Goal: Information Seeking & Learning: Check status

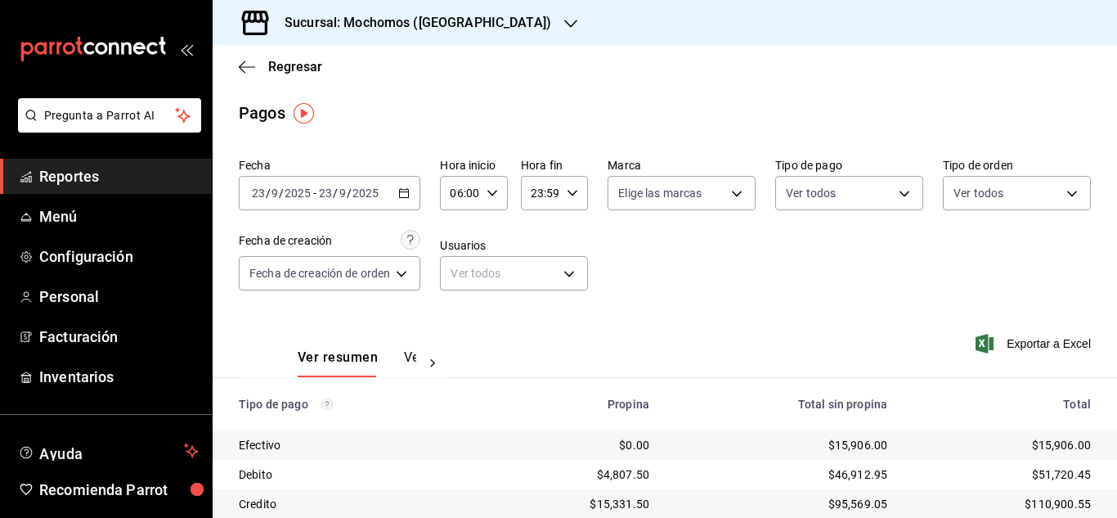
click at [403, 196] on icon "button" at bounding box center [403, 192] width 11 height 11
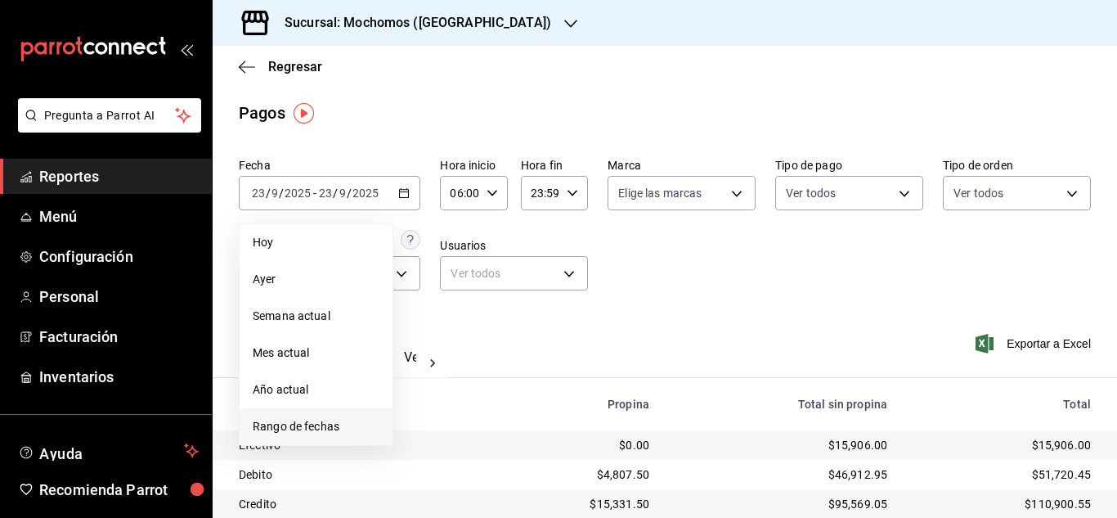
click at [328, 414] on li "Rango de fechas" at bounding box center [316, 426] width 153 height 37
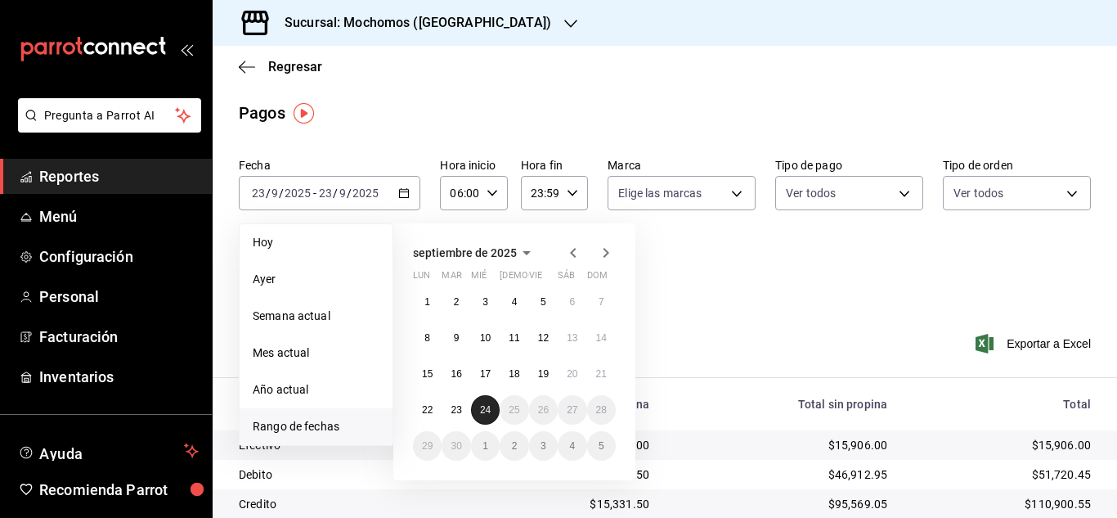
click at [483, 408] on abbr "24" at bounding box center [485, 409] width 11 height 11
click at [464, 402] on button "23" at bounding box center [455, 409] width 29 height 29
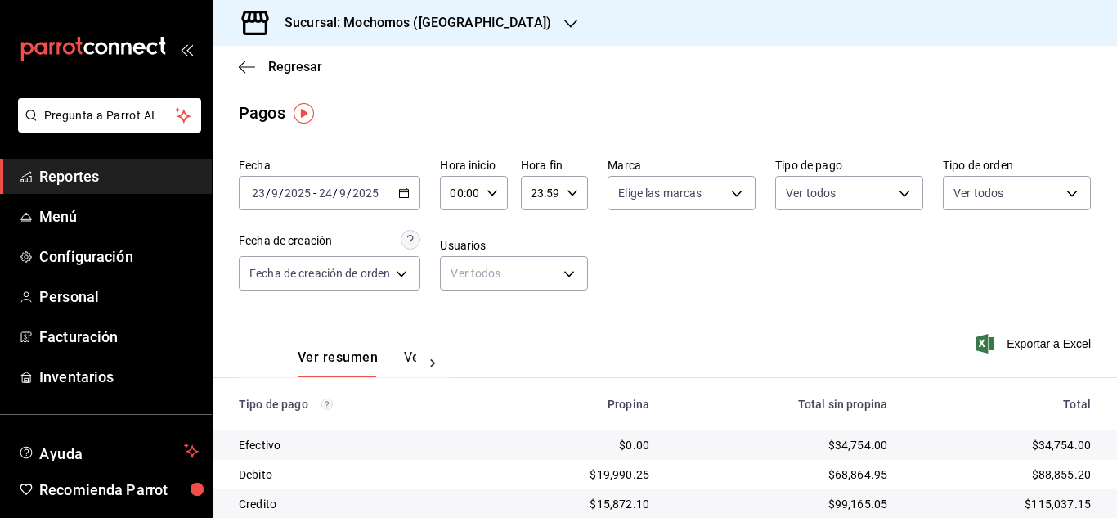
click at [488, 194] on icon "button" at bounding box center [491, 192] width 11 height 11
click at [462, 303] on span "06" at bounding box center [458, 306] width 7 height 13
type input "06:00"
click at [701, 263] on div at bounding box center [558, 259] width 1117 height 518
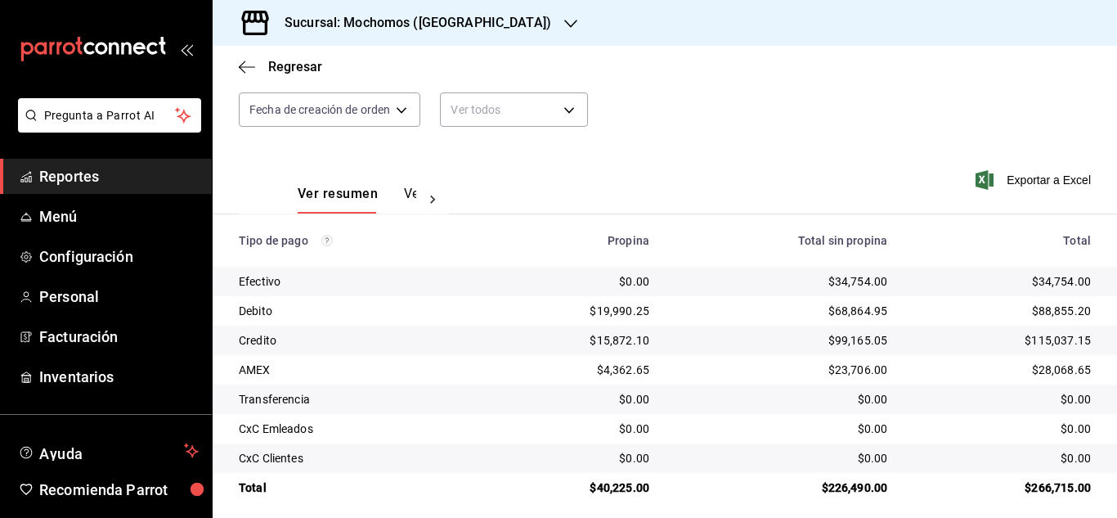
scroll to position [175, 0]
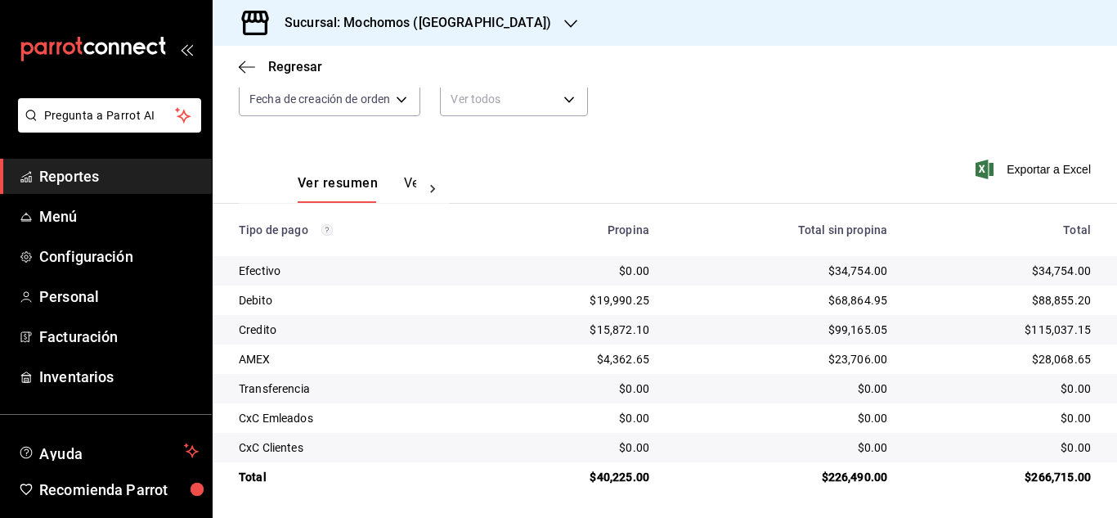
click at [931, 310] on td "$88,855.20" at bounding box center [1008, 299] width 217 height 29
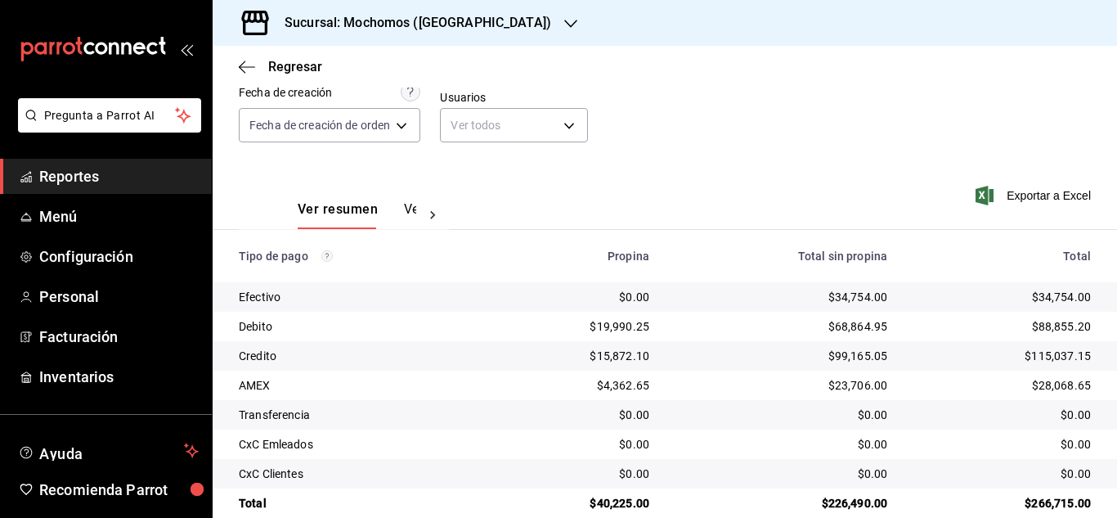
scroll to position [164, 0]
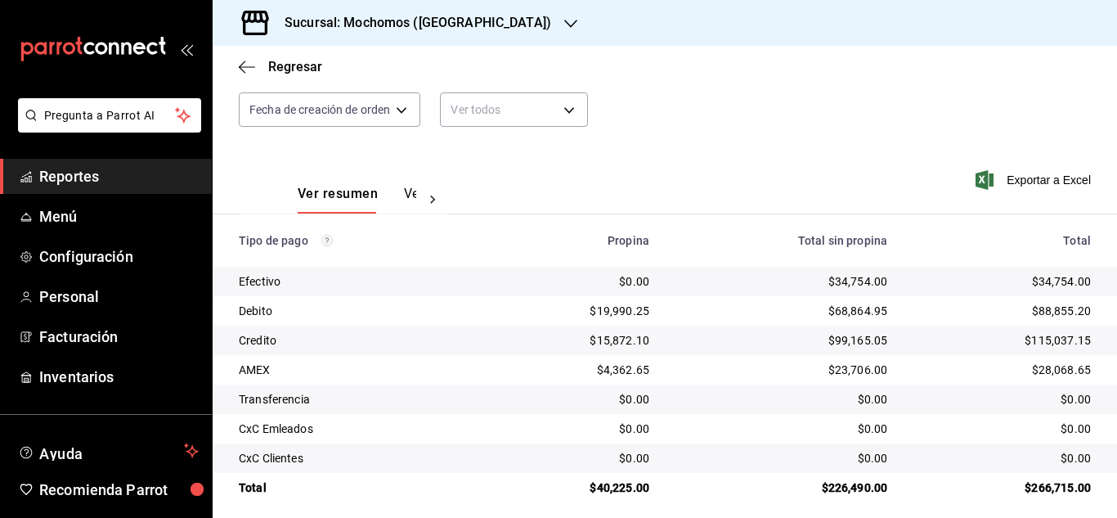
click at [69, 179] on span "Reportes" at bounding box center [118, 176] width 159 height 22
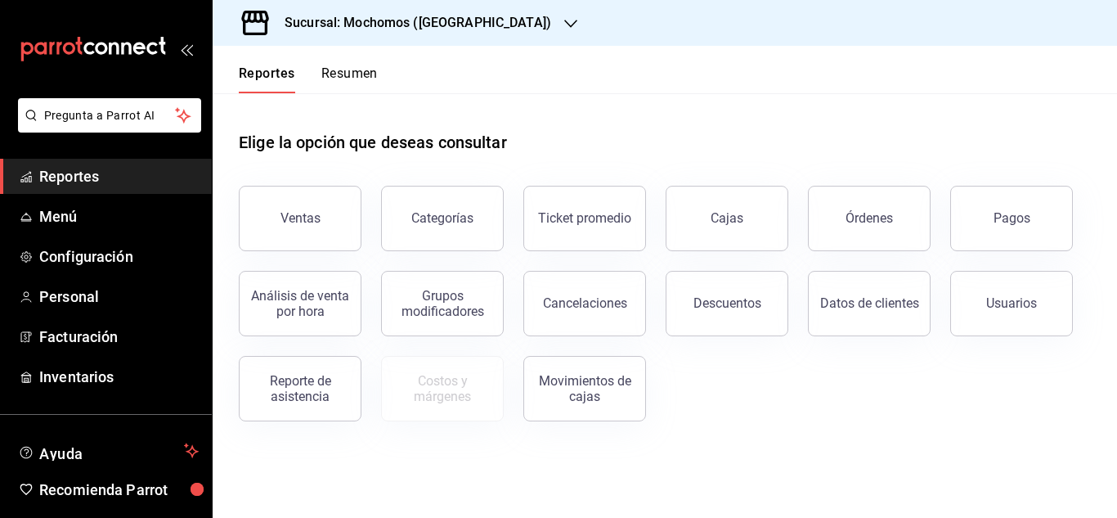
click at [272, 217] on button "Ventas" at bounding box center [300, 218] width 123 height 65
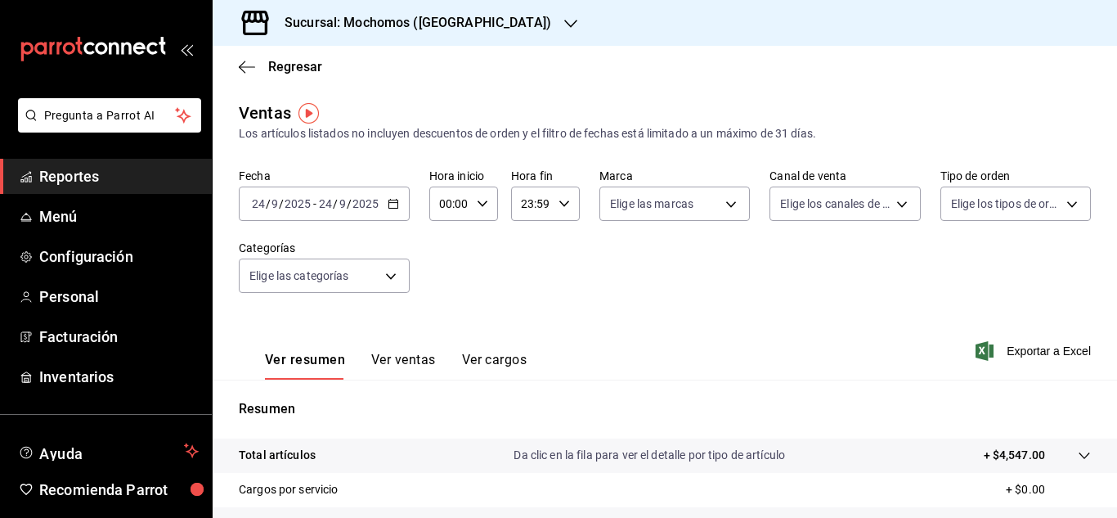
click at [258, 199] on input "24" at bounding box center [258, 203] width 15 height 13
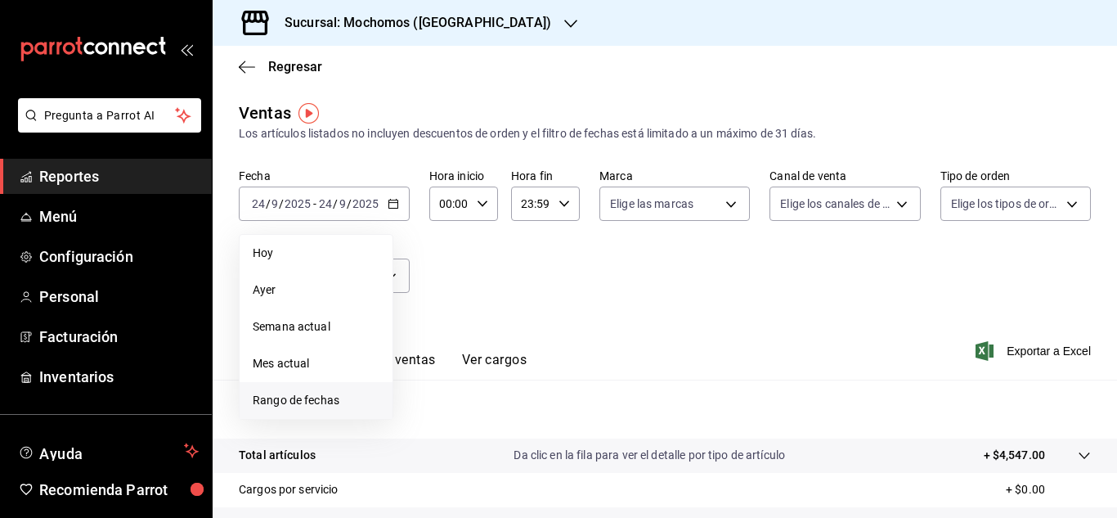
click at [303, 401] on span "Rango de fechas" at bounding box center [316, 400] width 127 height 17
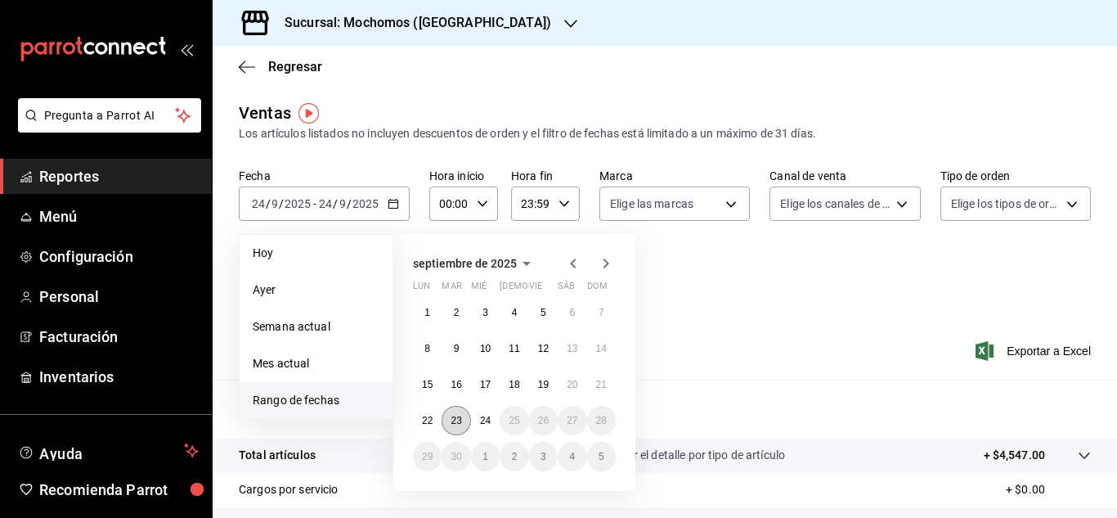
click at [461, 421] on abbr "23" at bounding box center [455, 420] width 11 height 11
click at [483, 419] on abbr "24" at bounding box center [485, 420] width 11 height 11
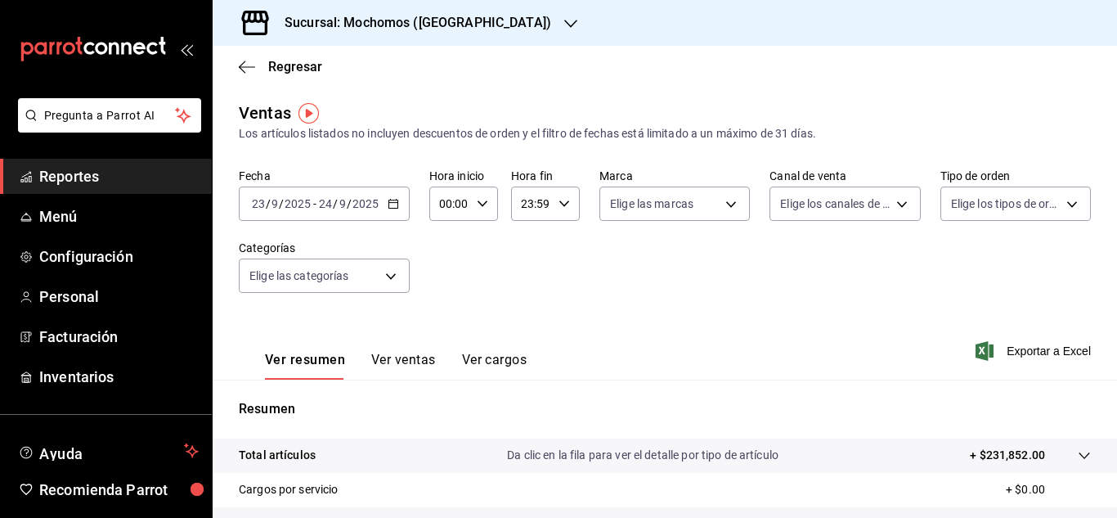
click at [485, 207] on icon "button" at bounding box center [482, 203] width 11 height 11
click at [448, 278] on span "03" at bounding box center [444, 281] width 7 height 13
type input "03:00"
drag, startPoint x: 1111, startPoint y: 277, endPoint x: 1100, endPoint y: 391, distance: 114.1
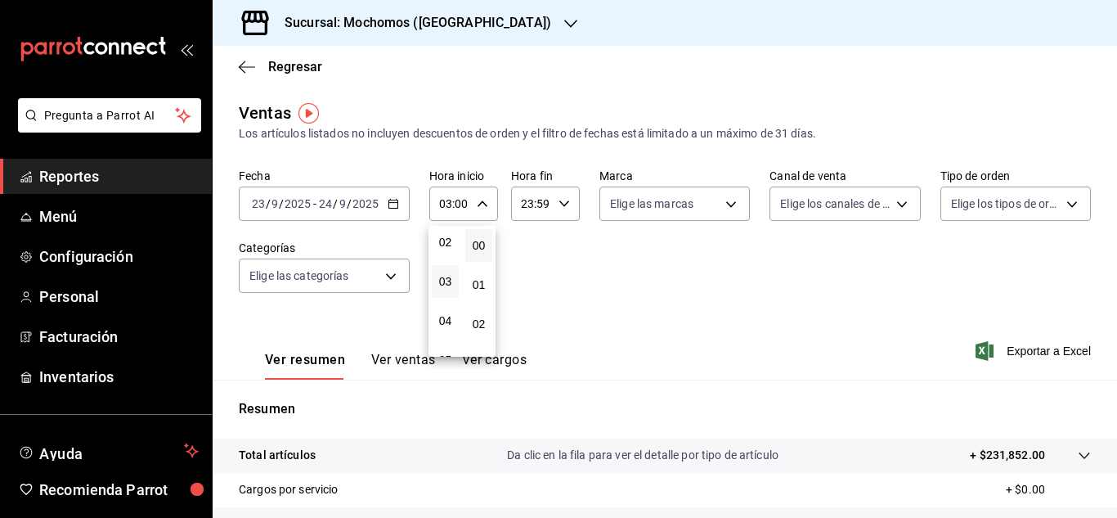
click at [1100, 391] on div at bounding box center [558, 259] width 1117 height 518
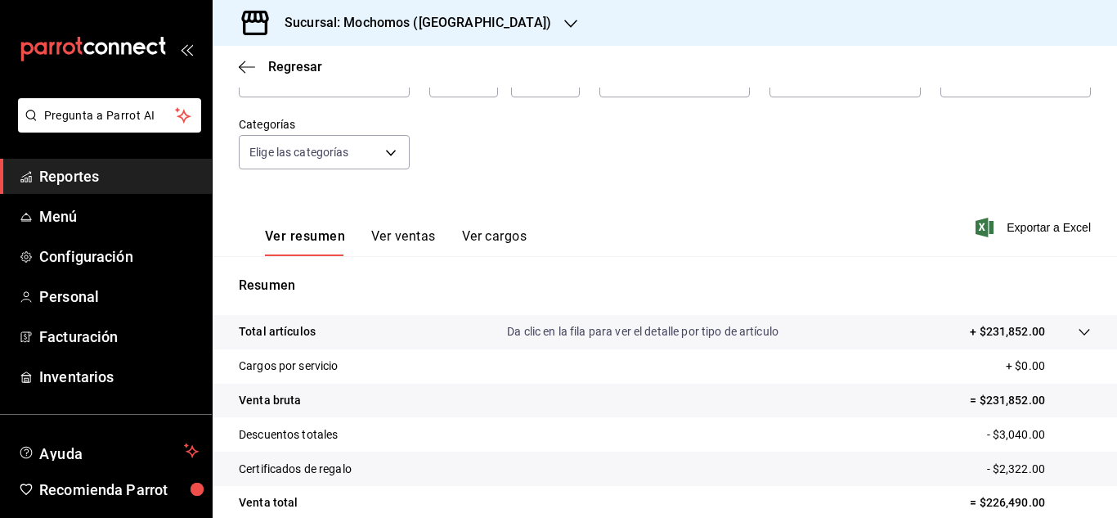
scroll to position [266, 0]
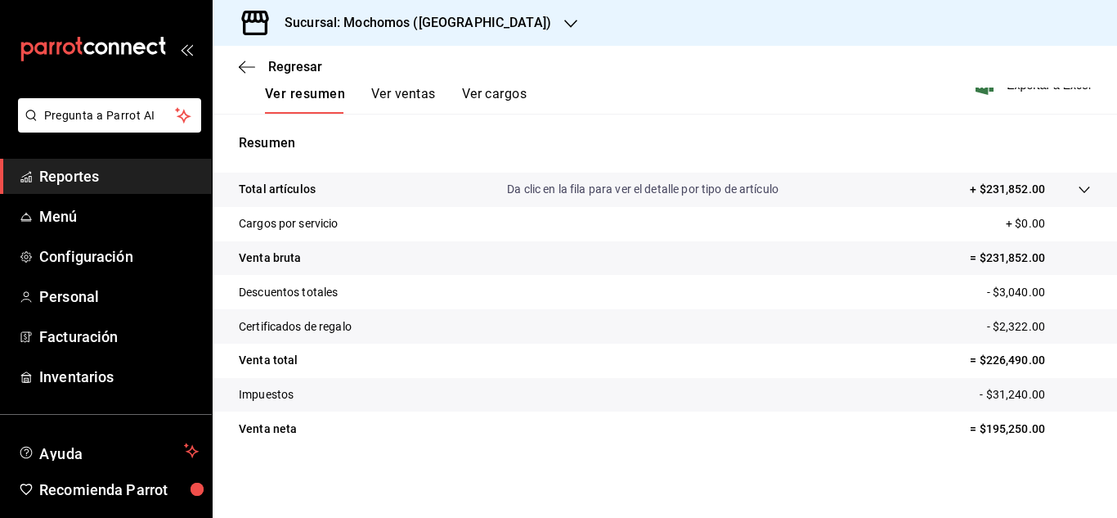
click at [110, 168] on span "Reportes" at bounding box center [118, 176] width 159 height 22
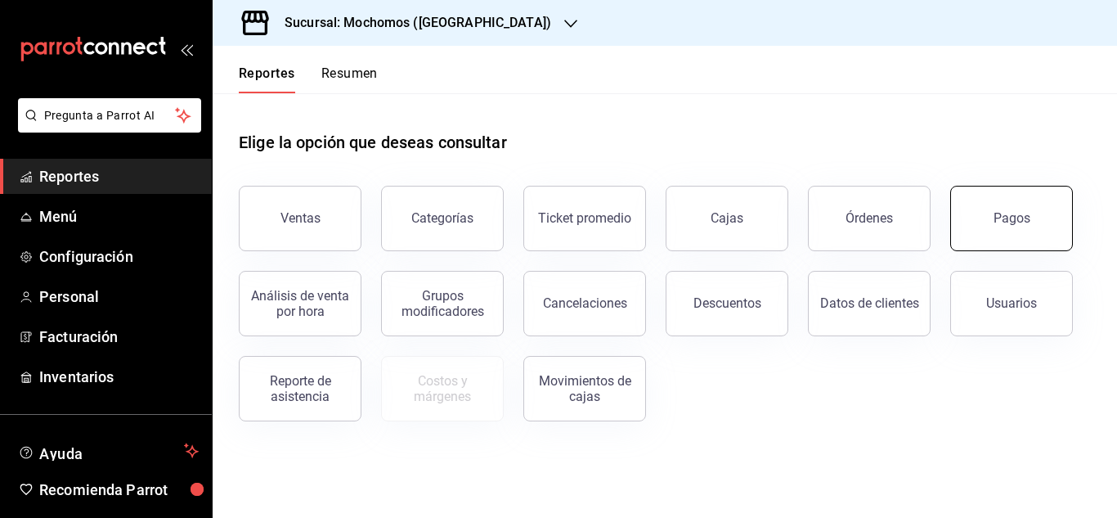
click at [998, 214] on div "Pagos" at bounding box center [1011, 218] width 37 height 16
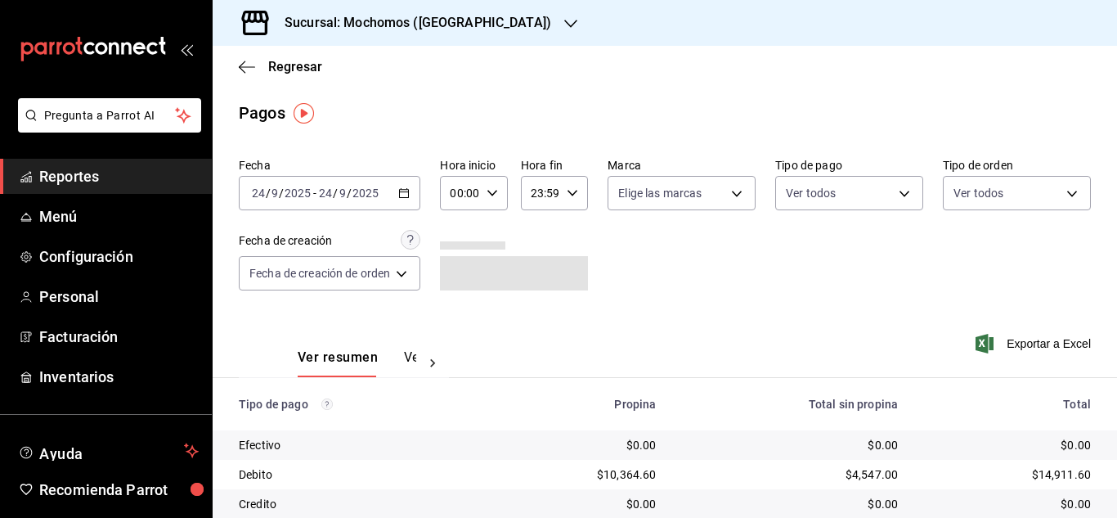
click at [253, 198] on input "24" at bounding box center [258, 192] width 15 height 13
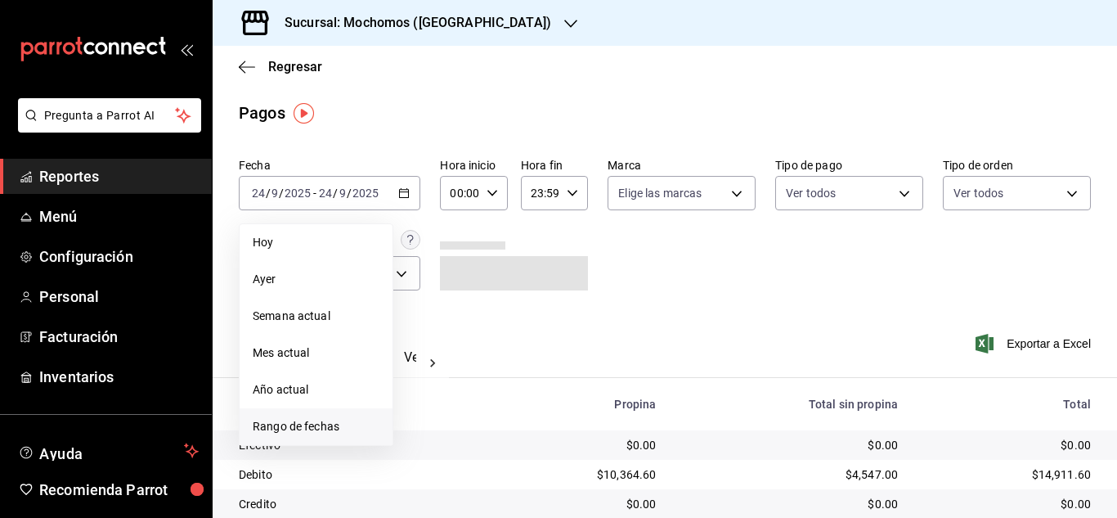
click at [310, 419] on span "Rango de fechas" at bounding box center [316, 426] width 127 height 17
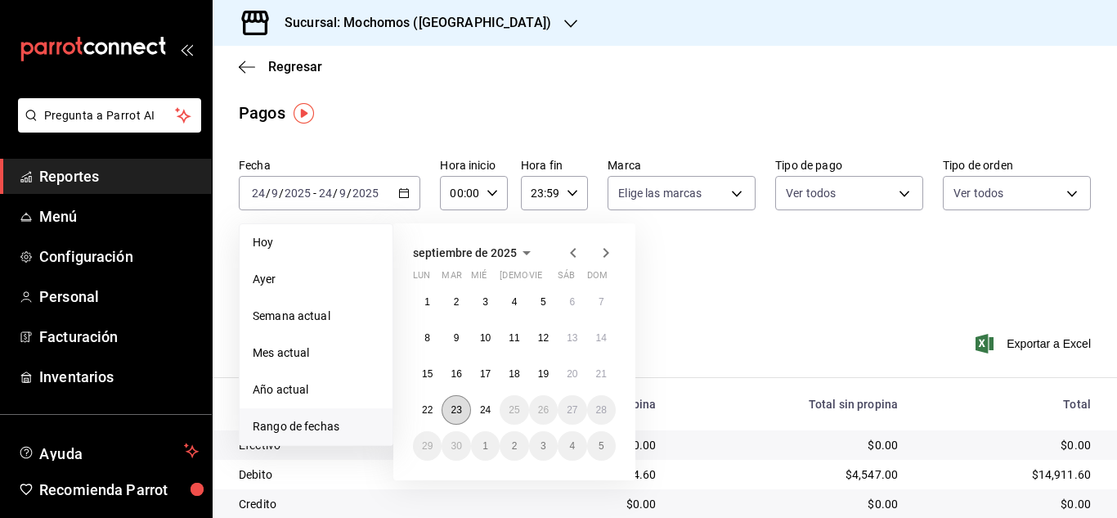
click at [457, 406] on abbr "23" at bounding box center [455, 409] width 11 height 11
click at [475, 406] on button "24" at bounding box center [485, 409] width 29 height 29
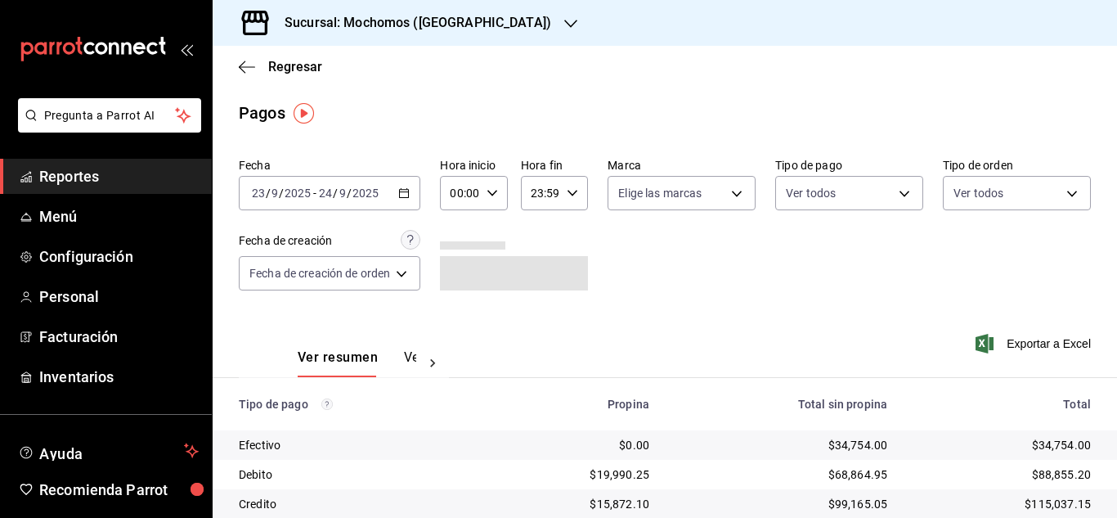
click at [496, 196] on icon "button" at bounding box center [491, 192] width 11 height 11
click at [458, 278] on button "03" at bounding box center [459, 270] width 26 height 33
type input "03:00"
drag, startPoint x: 1111, startPoint y: 350, endPoint x: 1105, endPoint y: 470, distance: 120.4
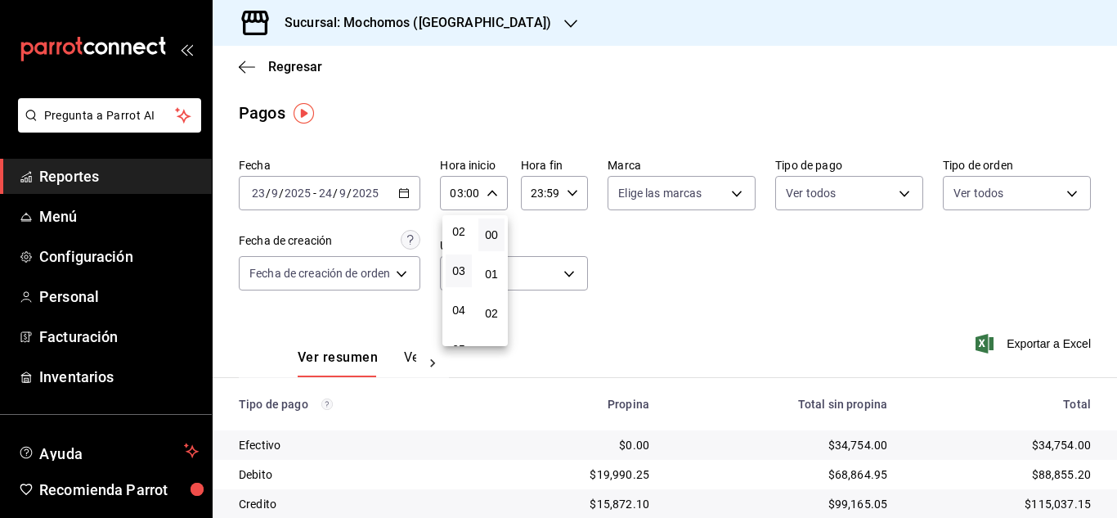
click at [1105, 470] on div at bounding box center [558, 259] width 1117 height 518
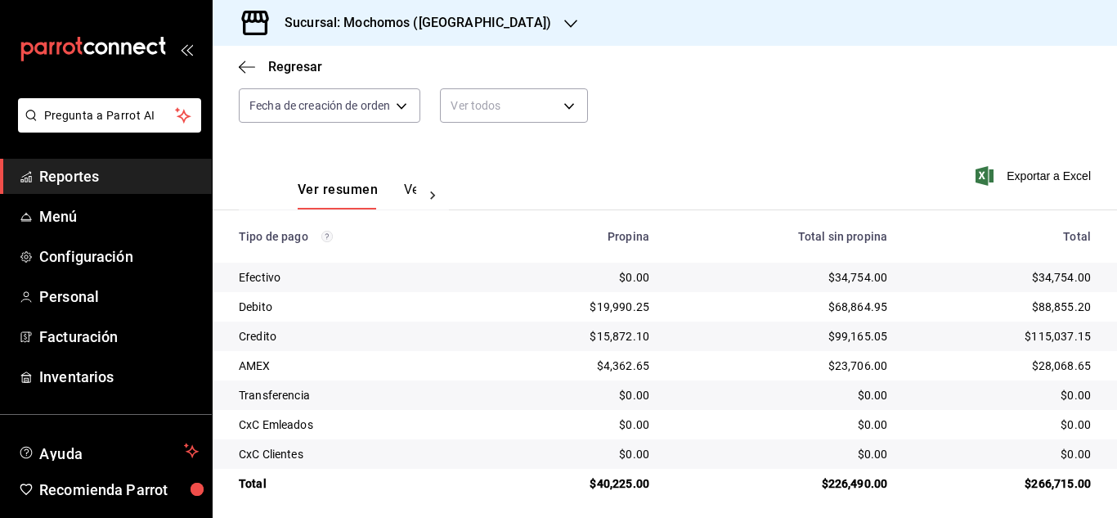
scroll to position [175, 0]
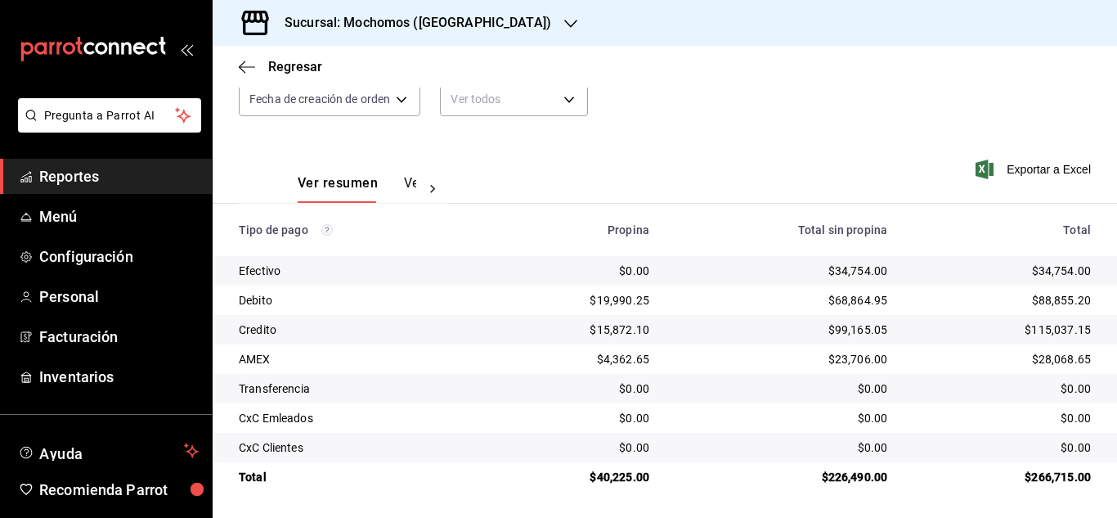
click at [142, 164] on link "Reportes" at bounding box center [106, 176] width 212 height 35
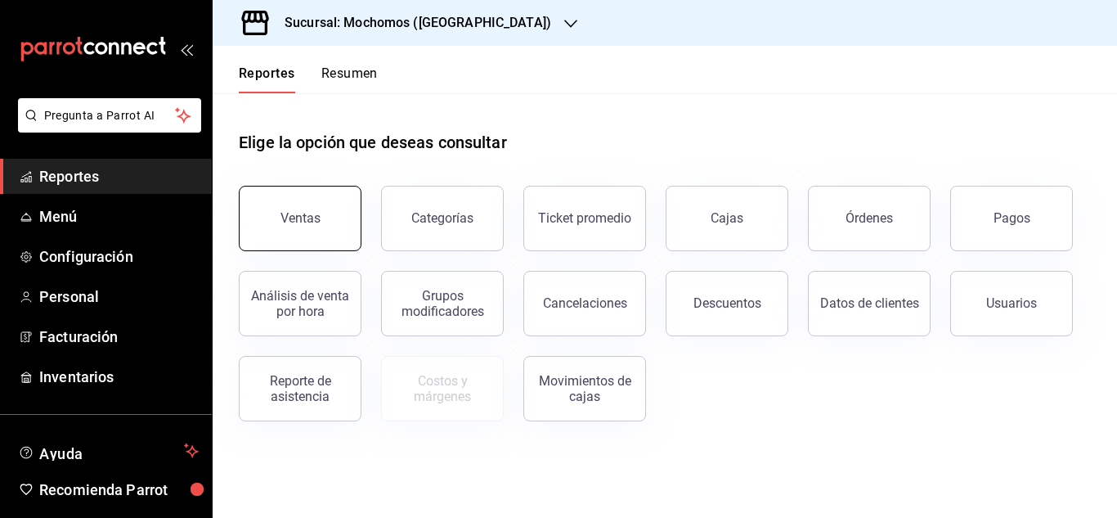
click at [329, 217] on button "Ventas" at bounding box center [300, 218] width 123 height 65
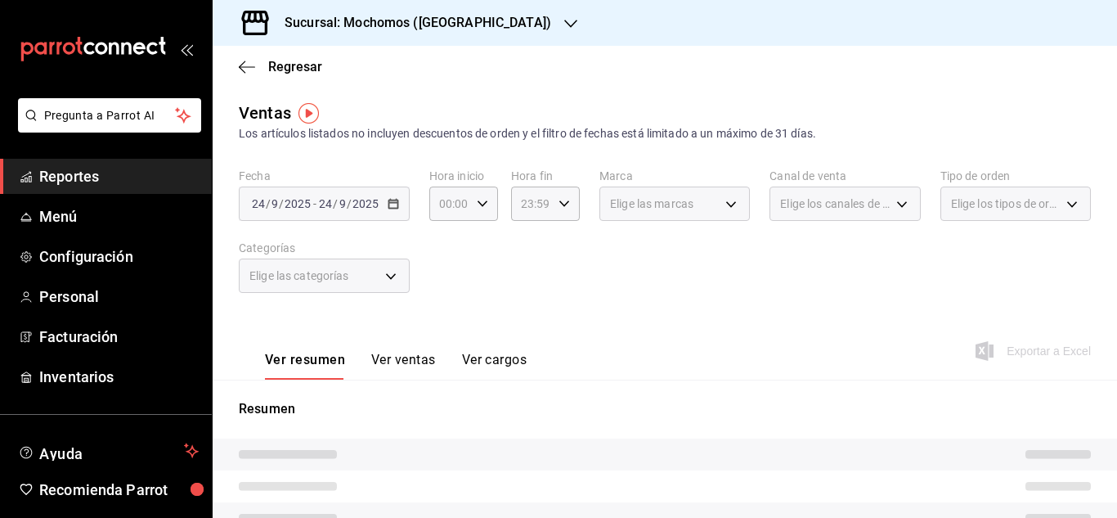
click at [268, 206] on span "/" at bounding box center [268, 203] width 5 height 13
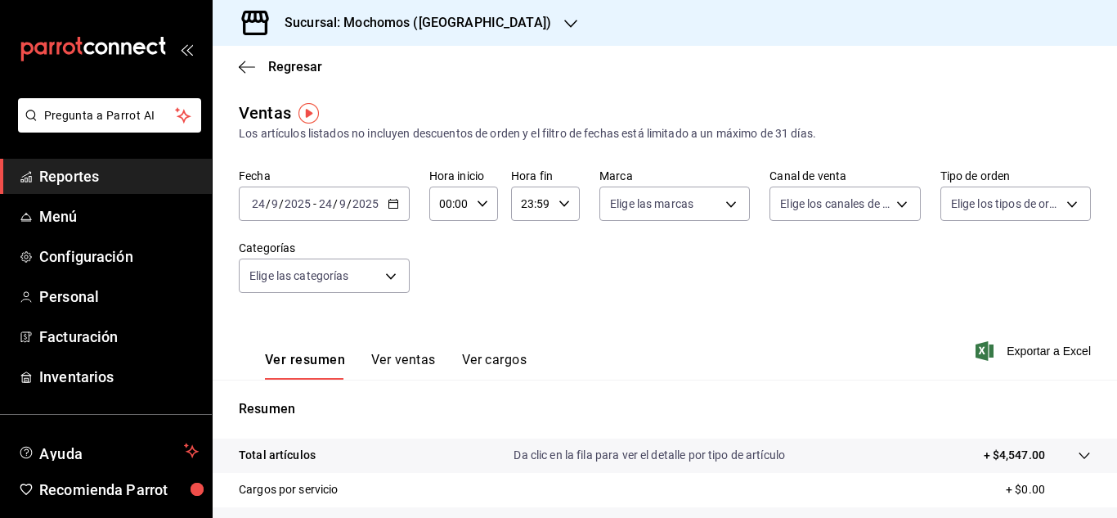
click at [255, 197] on input "24" at bounding box center [258, 203] width 15 height 13
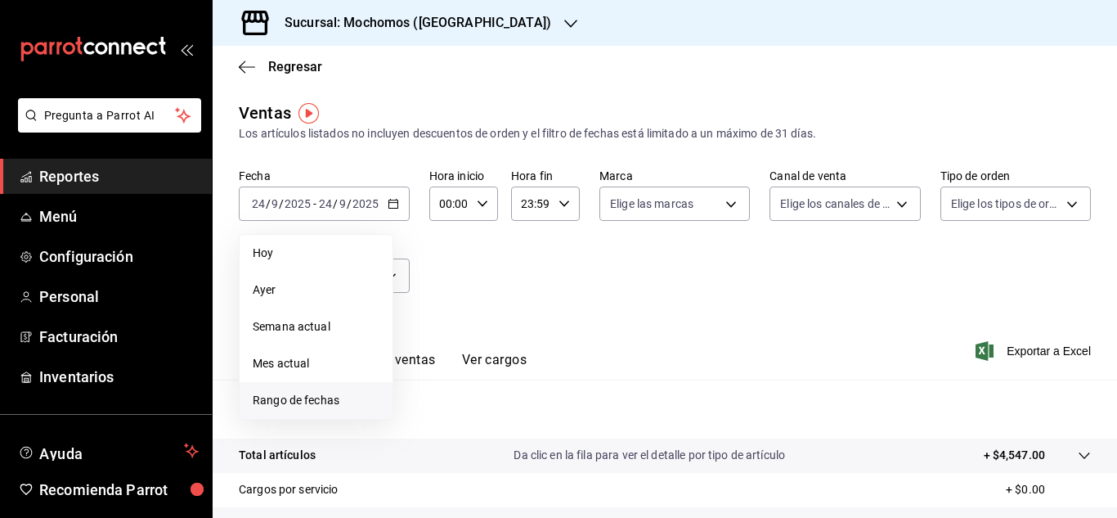
click at [325, 391] on li "Rango de fechas" at bounding box center [316, 400] width 153 height 37
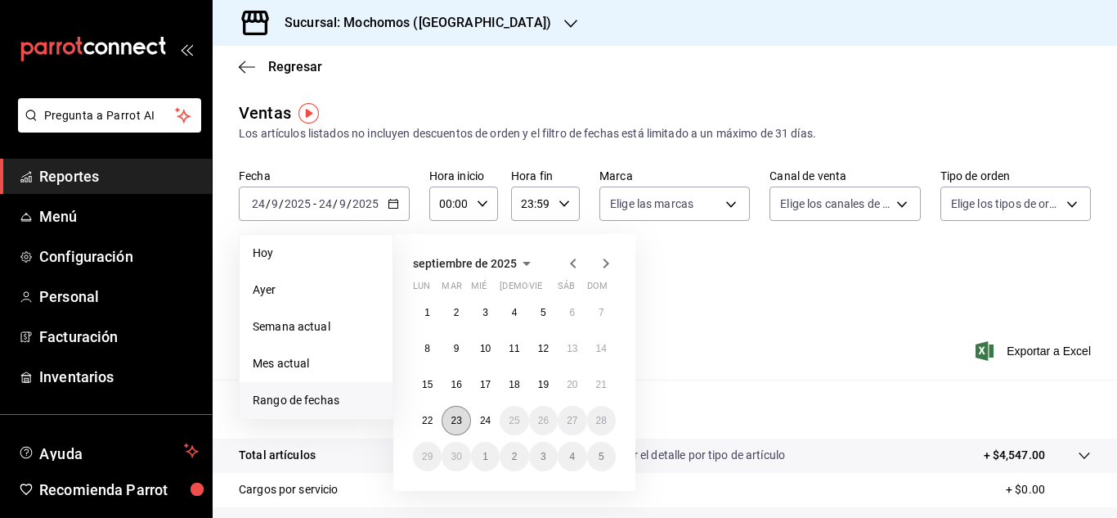
click at [462, 414] on button "23" at bounding box center [455, 420] width 29 height 29
click at [464, 413] on button "23" at bounding box center [455, 420] width 29 height 29
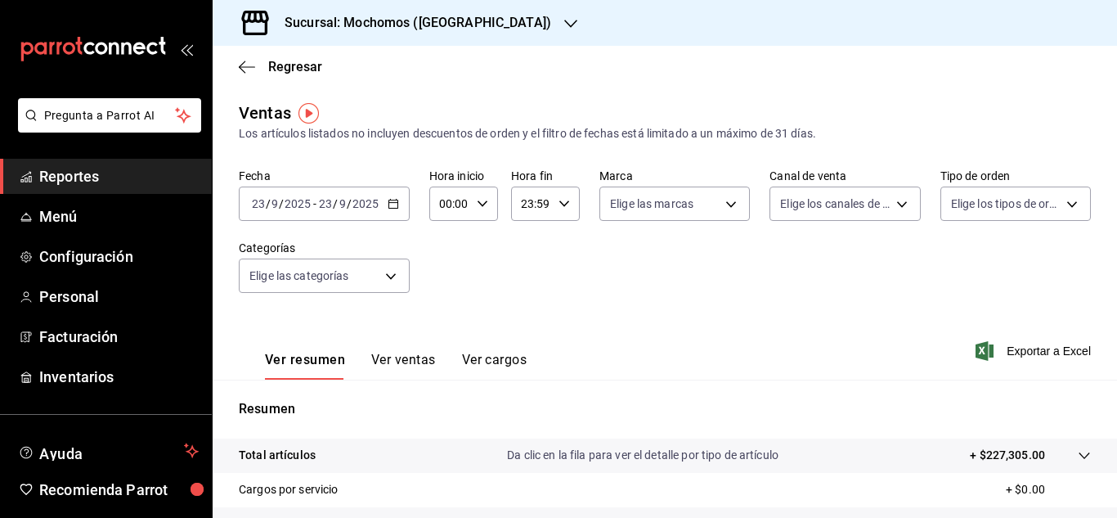
click at [493, 198] on div "00:00 Hora inicio" at bounding box center [463, 203] width 69 height 34
click at [485, 201] on div at bounding box center [558, 259] width 1117 height 518
click at [483, 206] on icon "button" at bounding box center [482, 203] width 11 height 11
click at [449, 285] on span "03" at bounding box center [444, 281] width 7 height 13
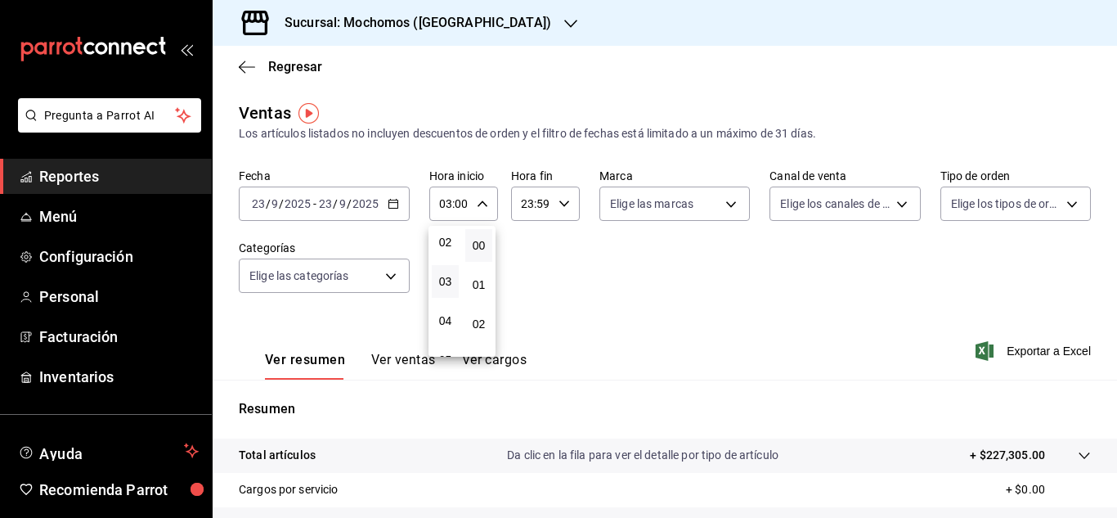
drag, startPoint x: 1112, startPoint y: 245, endPoint x: 1065, endPoint y: 415, distance: 176.3
click at [1065, 415] on div at bounding box center [558, 259] width 1117 height 518
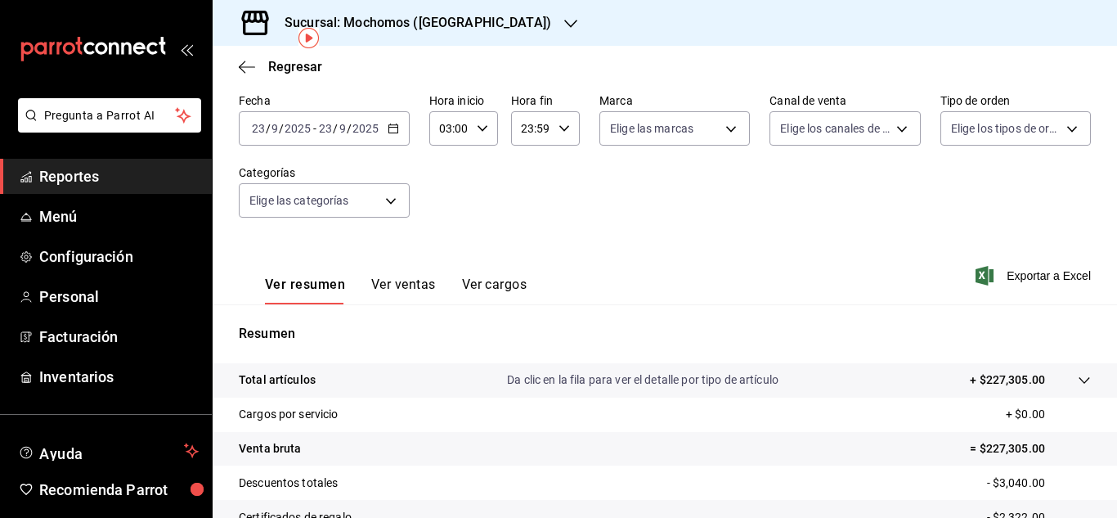
scroll to position [47, 0]
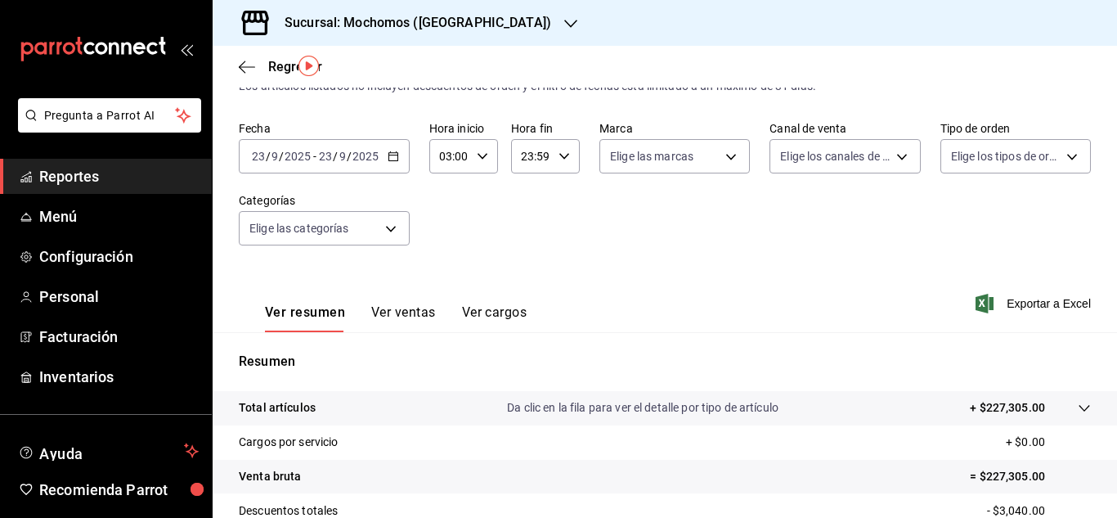
click at [254, 157] on input "23" at bounding box center [258, 156] width 15 height 13
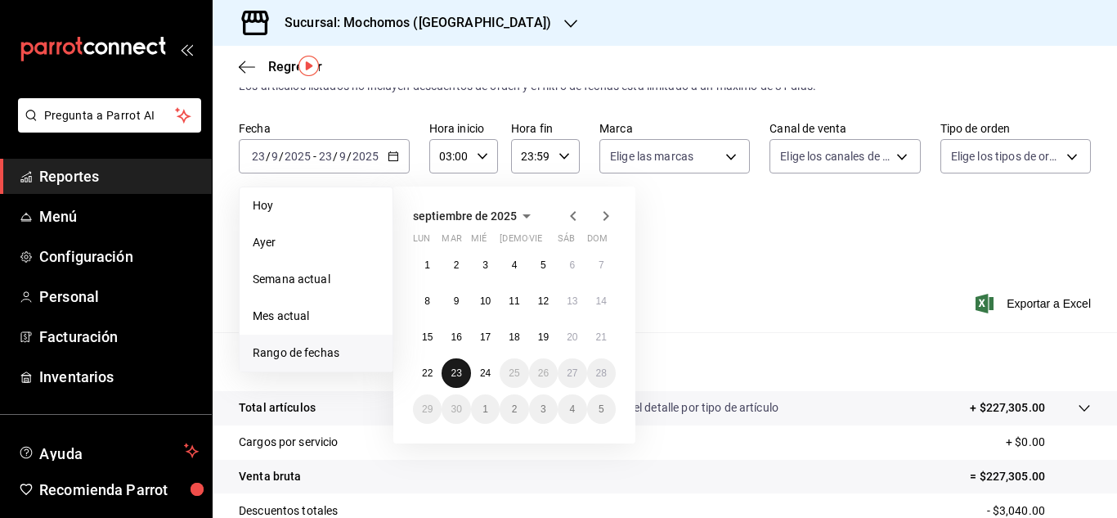
click at [450, 372] on abbr "23" at bounding box center [455, 372] width 11 height 11
click at [482, 370] on abbr "24" at bounding box center [485, 372] width 11 height 11
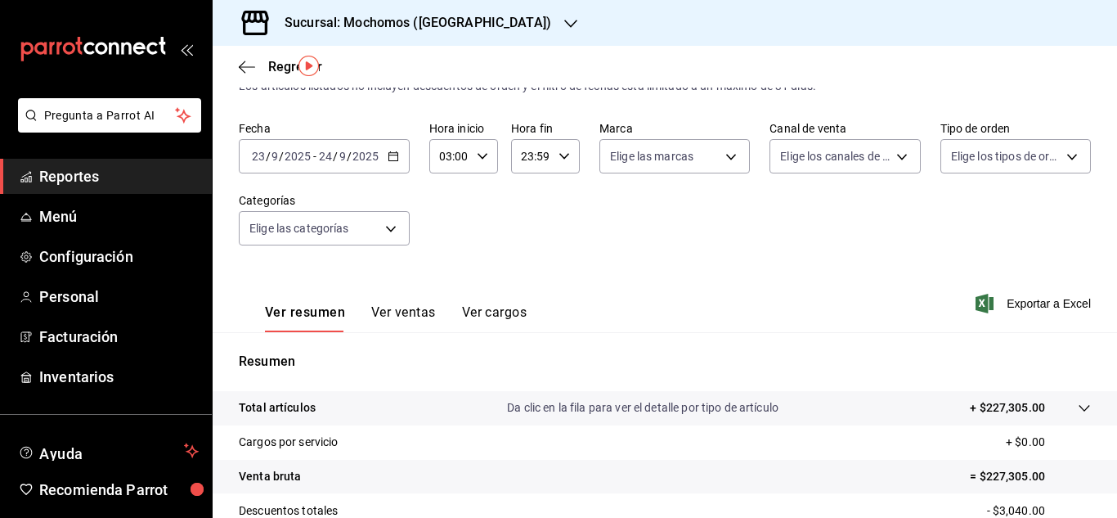
click at [482, 370] on p "Resumen" at bounding box center [665, 362] width 852 height 20
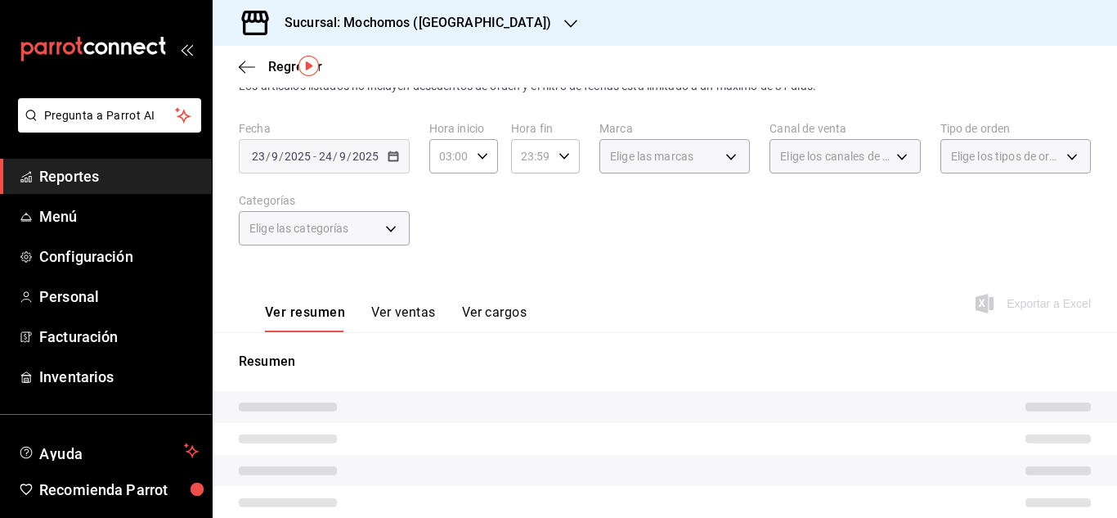
click at [479, 154] on icon "button" at bounding box center [482, 155] width 11 height 11
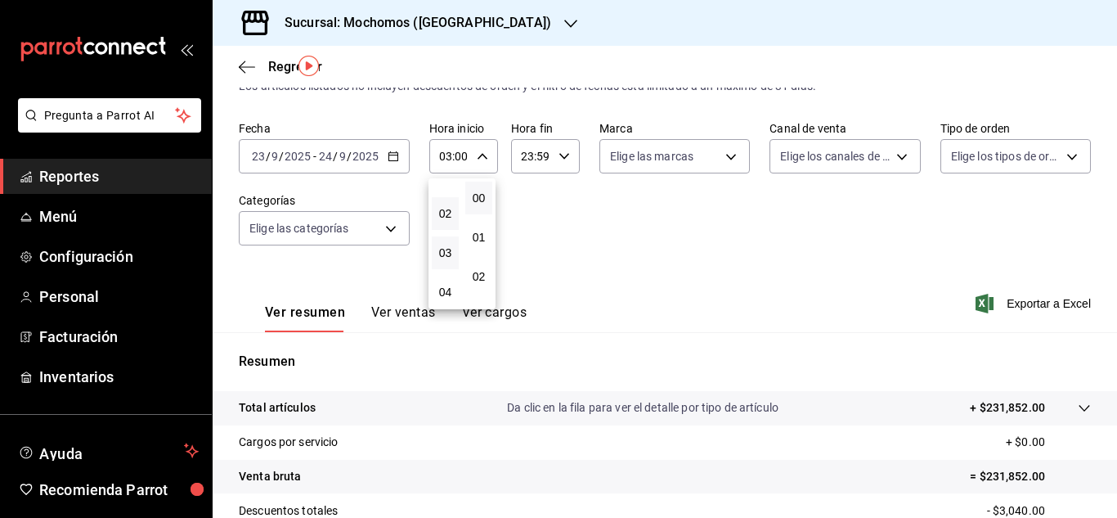
scroll to position [36, 0]
click at [446, 242] on span "02" at bounding box center [444, 240] width 7 height 13
type input "02:00"
click at [1109, 515] on div at bounding box center [558, 259] width 1117 height 518
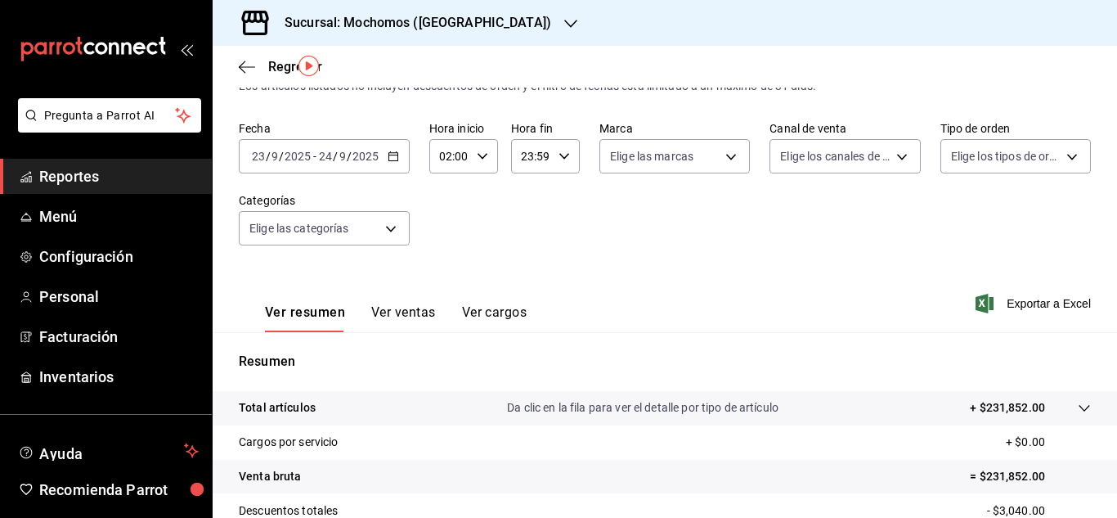
click at [1109, 515] on div "00 01 02 03 04 05 06 07 08 09 10 11 12 13 14 15 16 17 18 19 20 21 22 23 00 01 0…" at bounding box center [558, 261] width 1117 height 513
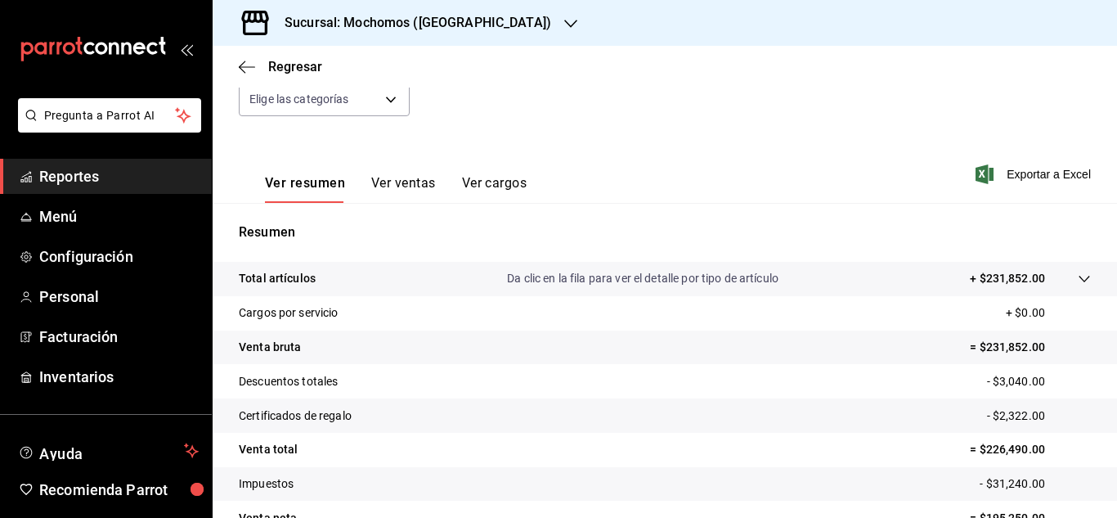
scroll to position [178, 0]
click at [993, 173] on span "Exportar a Excel" at bounding box center [1035, 173] width 112 height 20
click at [982, 174] on span "Exportar a Excel" at bounding box center [1035, 173] width 112 height 20
click at [93, 176] on span "Reportes" at bounding box center [118, 176] width 159 height 22
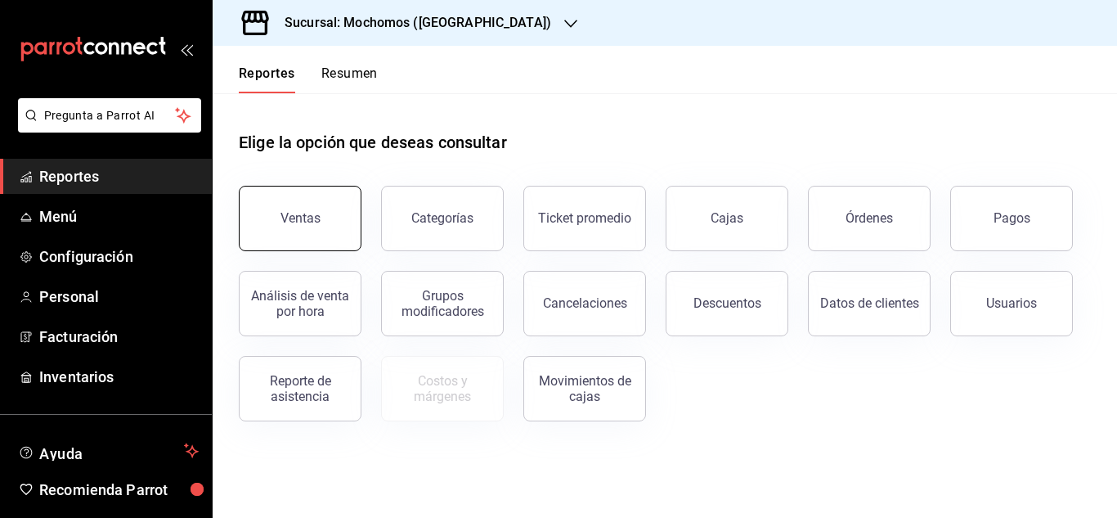
click at [284, 222] on div "Ventas" at bounding box center [300, 218] width 40 height 16
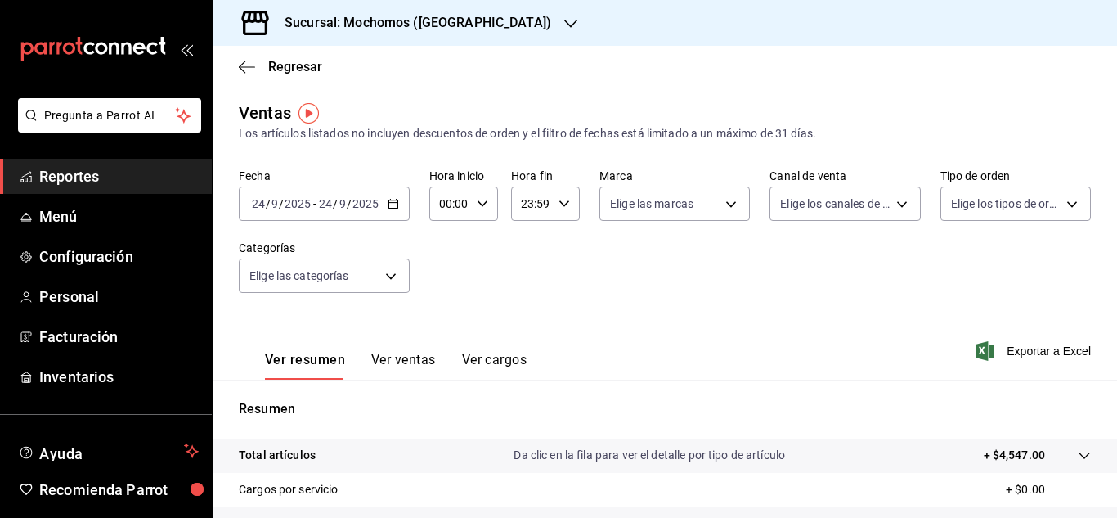
click at [258, 202] on input "24" at bounding box center [258, 203] width 15 height 13
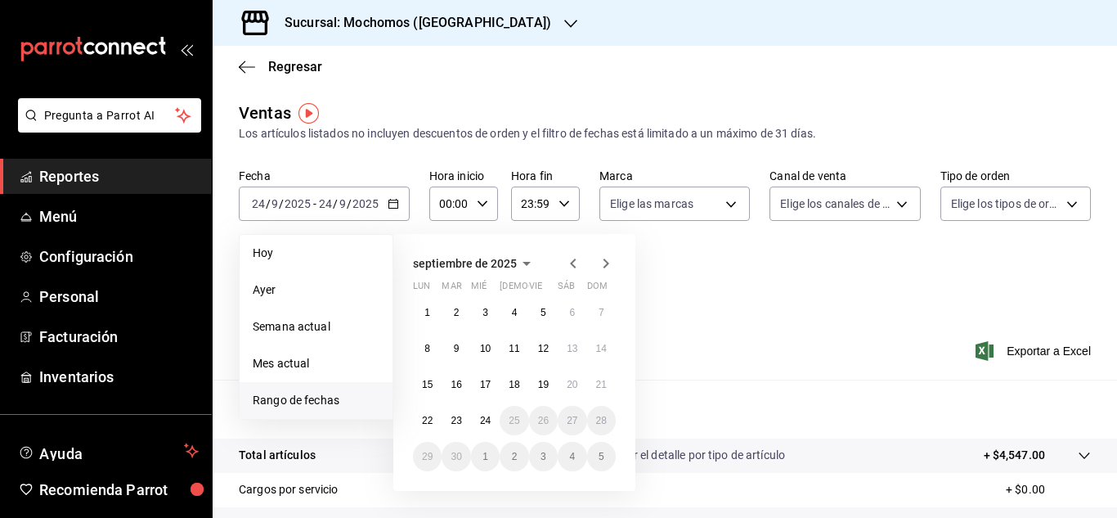
click at [89, 158] on li "Pregunta a Parrot AI" at bounding box center [106, 128] width 199 height 60
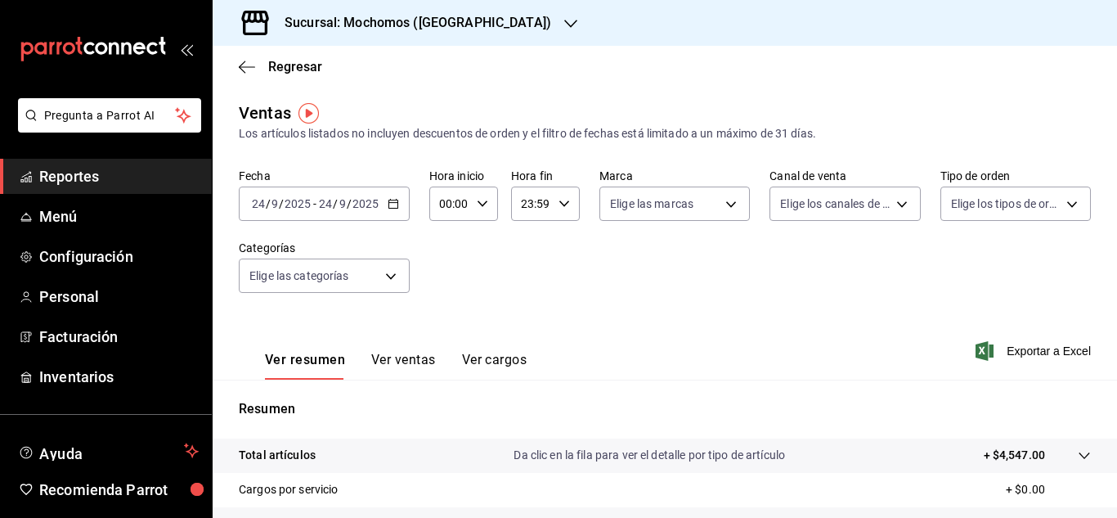
click at [121, 177] on span "Reportes" at bounding box center [118, 176] width 159 height 22
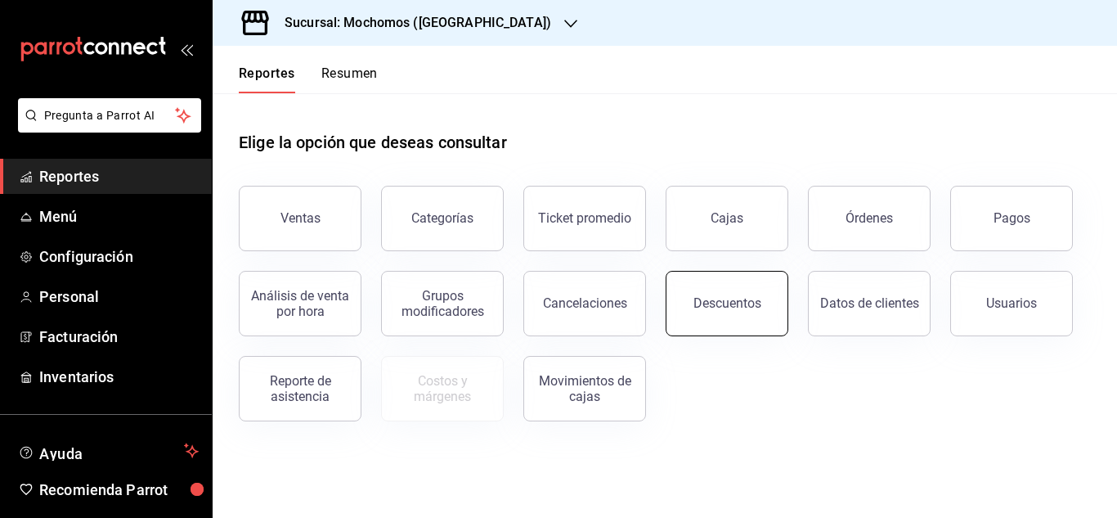
click at [737, 313] on button "Descuentos" at bounding box center [726, 303] width 123 height 65
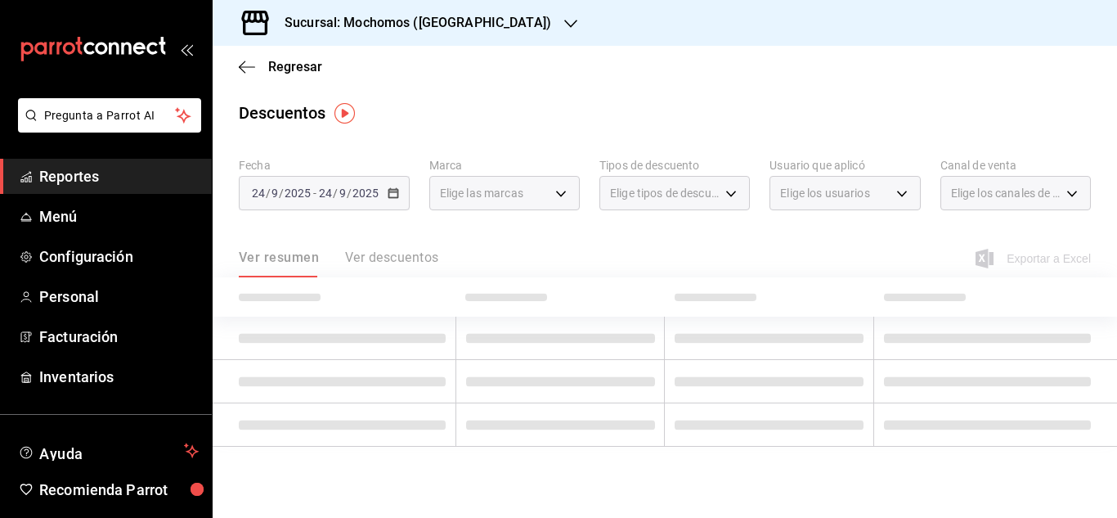
click at [78, 176] on span "Reportes" at bounding box center [118, 176] width 159 height 22
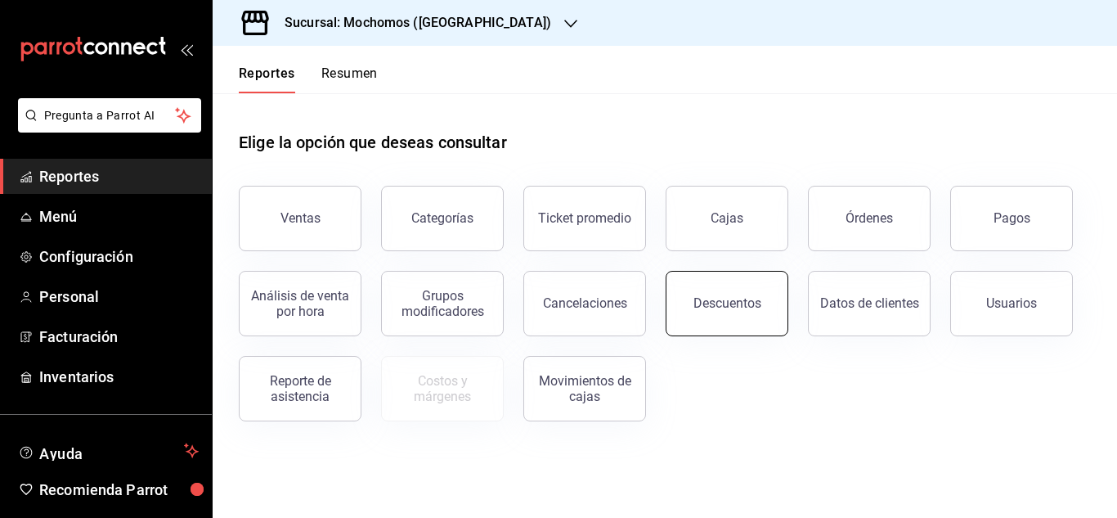
click at [707, 307] on div "Descuentos" at bounding box center [727, 303] width 68 height 16
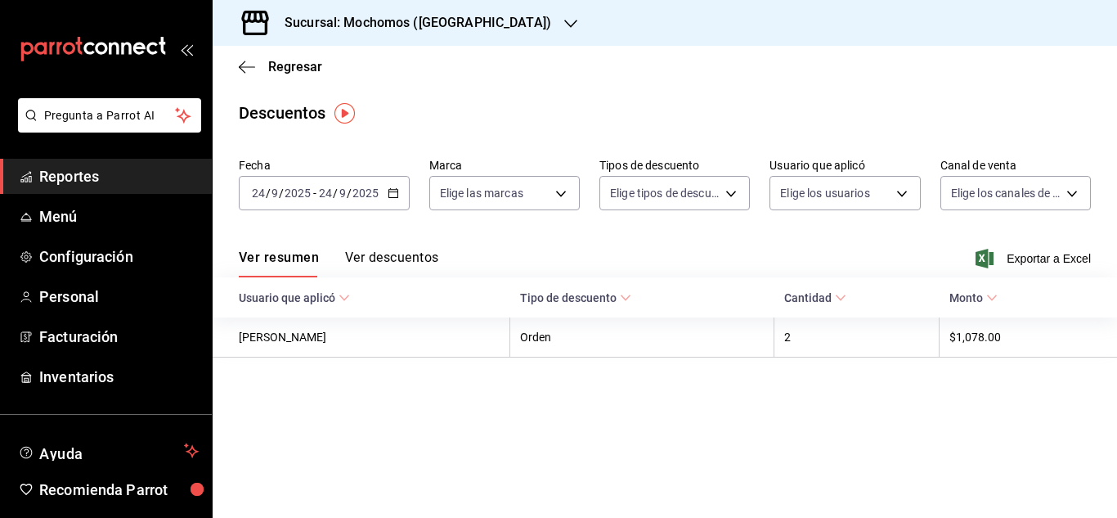
click at [252, 168] on label "Fecha" at bounding box center [324, 164] width 171 height 11
click at [253, 198] on input "24" at bounding box center [258, 192] width 15 height 13
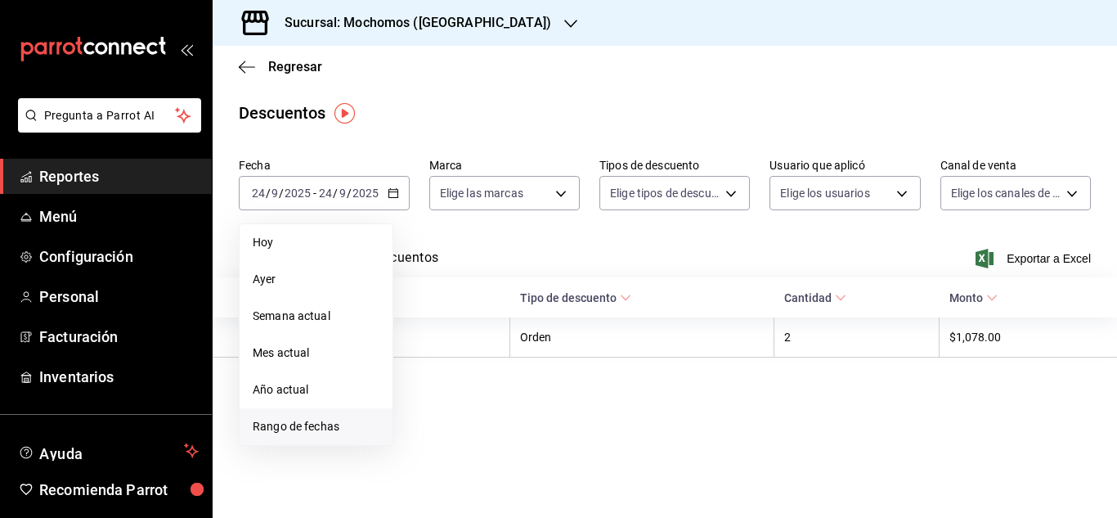
click at [307, 429] on span "Rango de fechas" at bounding box center [316, 426] width 127 height 17
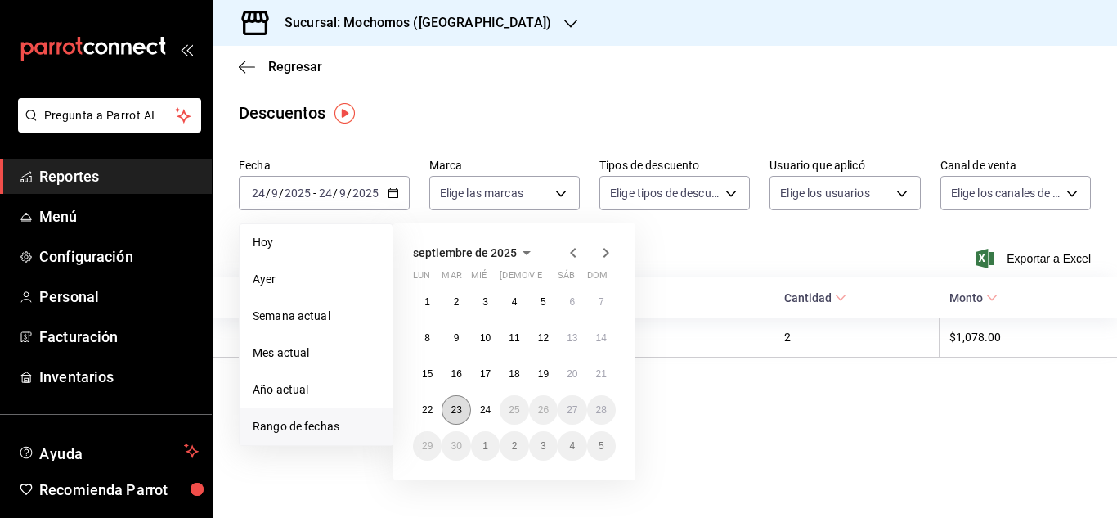
click at [451, 407] on abbr "23" at bounding box center [455, 409] width 11 height 11
click at [481, 407] on abbr "24" at bounding box center [485, 409] width 11 height 11
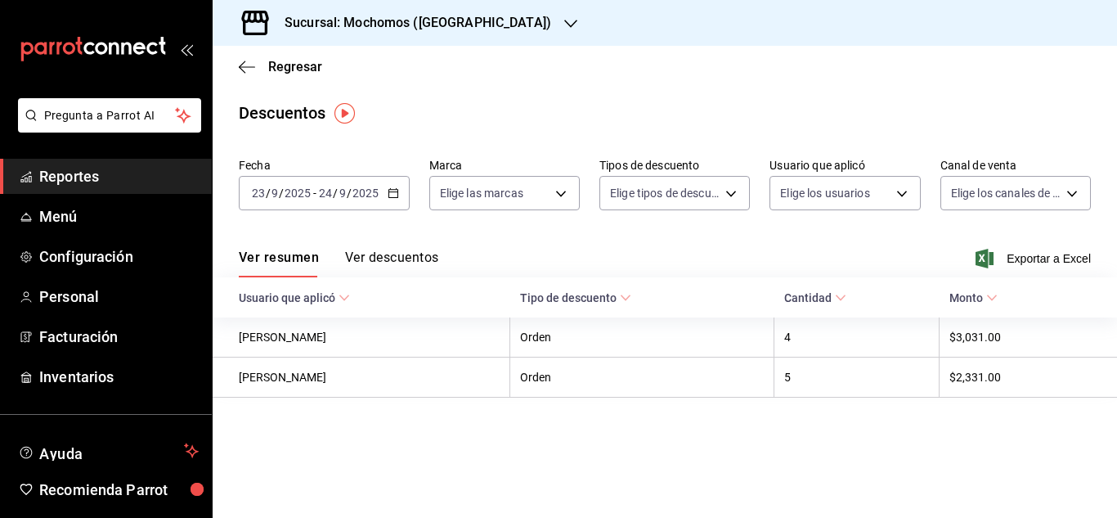
click at [970, 244] on div "Ver resumen Ver descuentos Exportar a Excel" at bounding box center [665, 253] width 904 height 47
click at [984, 259] on icon "button" at bounding box center [984, 259] width 18 height 20
